Goal: Transaction & Acquisition: Purchase product/service

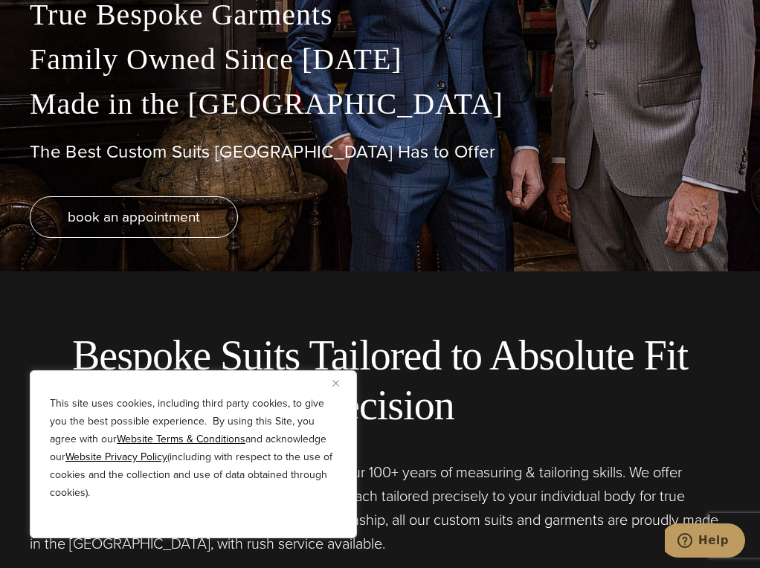
scroll to position [297, 0]
click at [334, 380] on img "Close" at bounding box center [335, 383] width 7 height 7
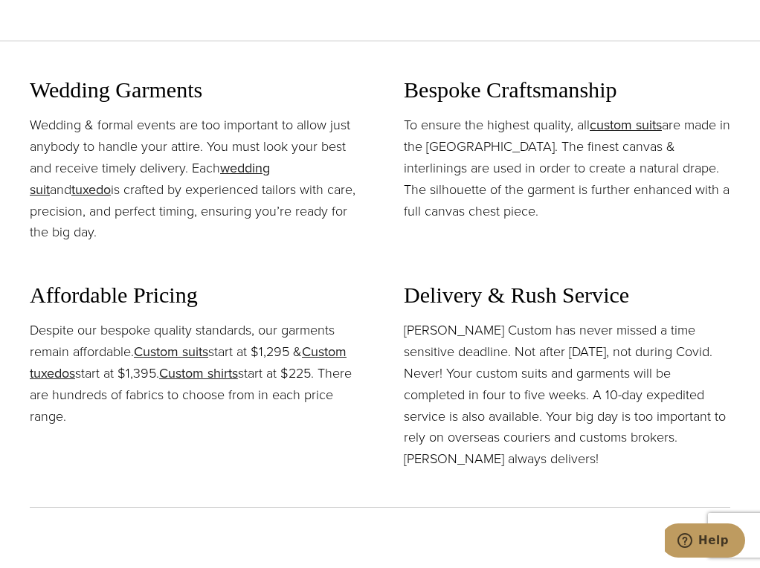
scroll to position [1561, 0]
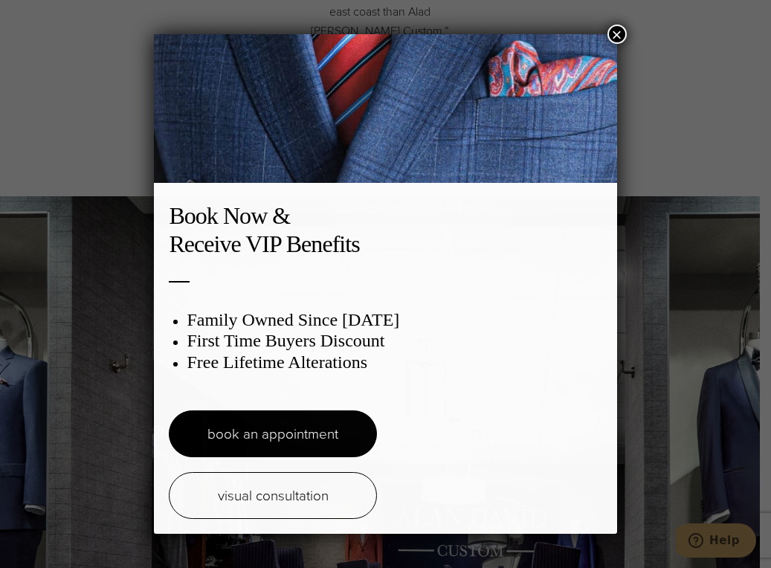
scroll to position [7594, 0]
